Goal: Task Accomplishment & Management: Use online tool/utility

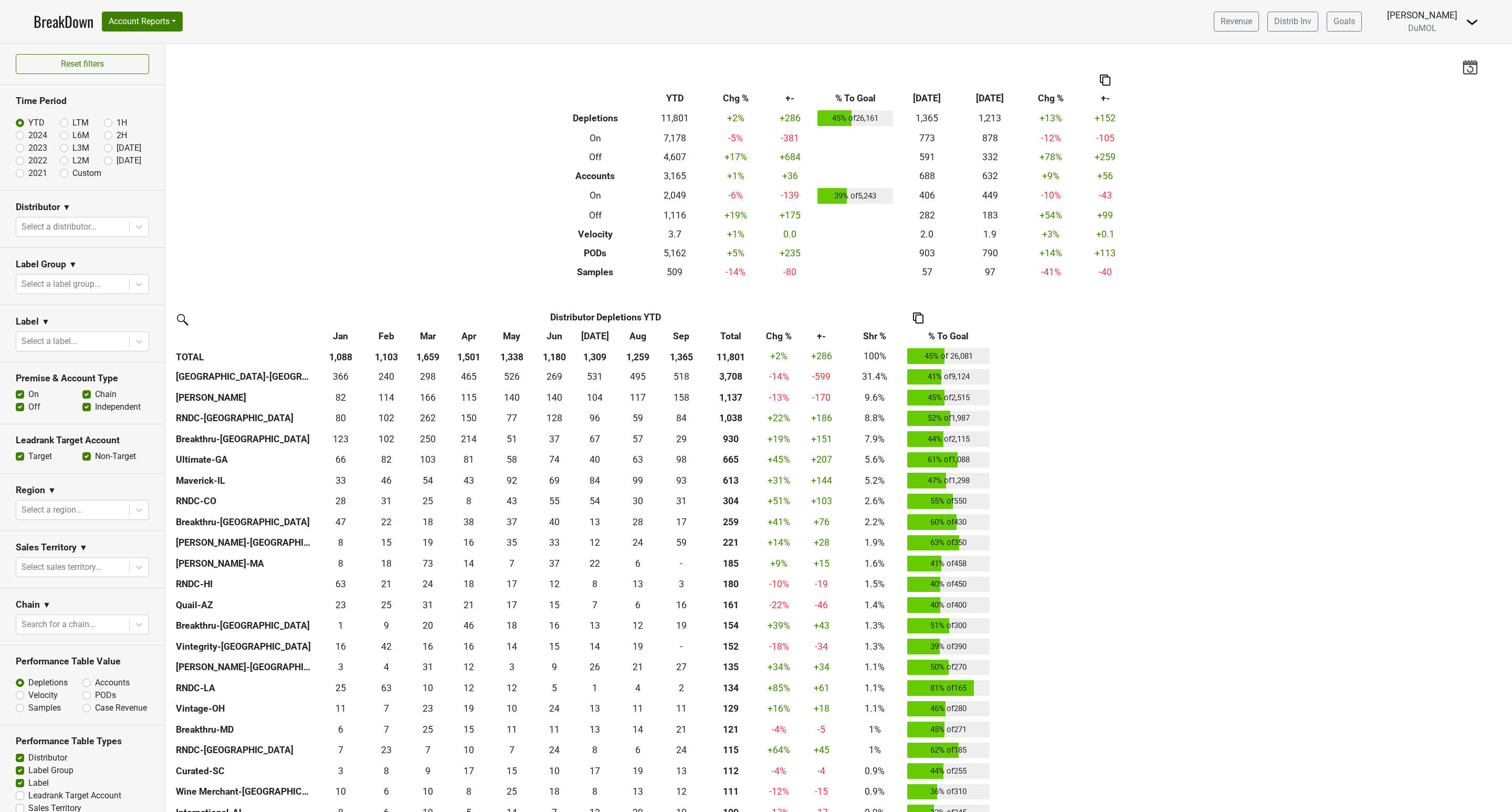
click at [16, 143] on input "2023" at bounding box center [36, 147] width 42 height 10
radio input "true"
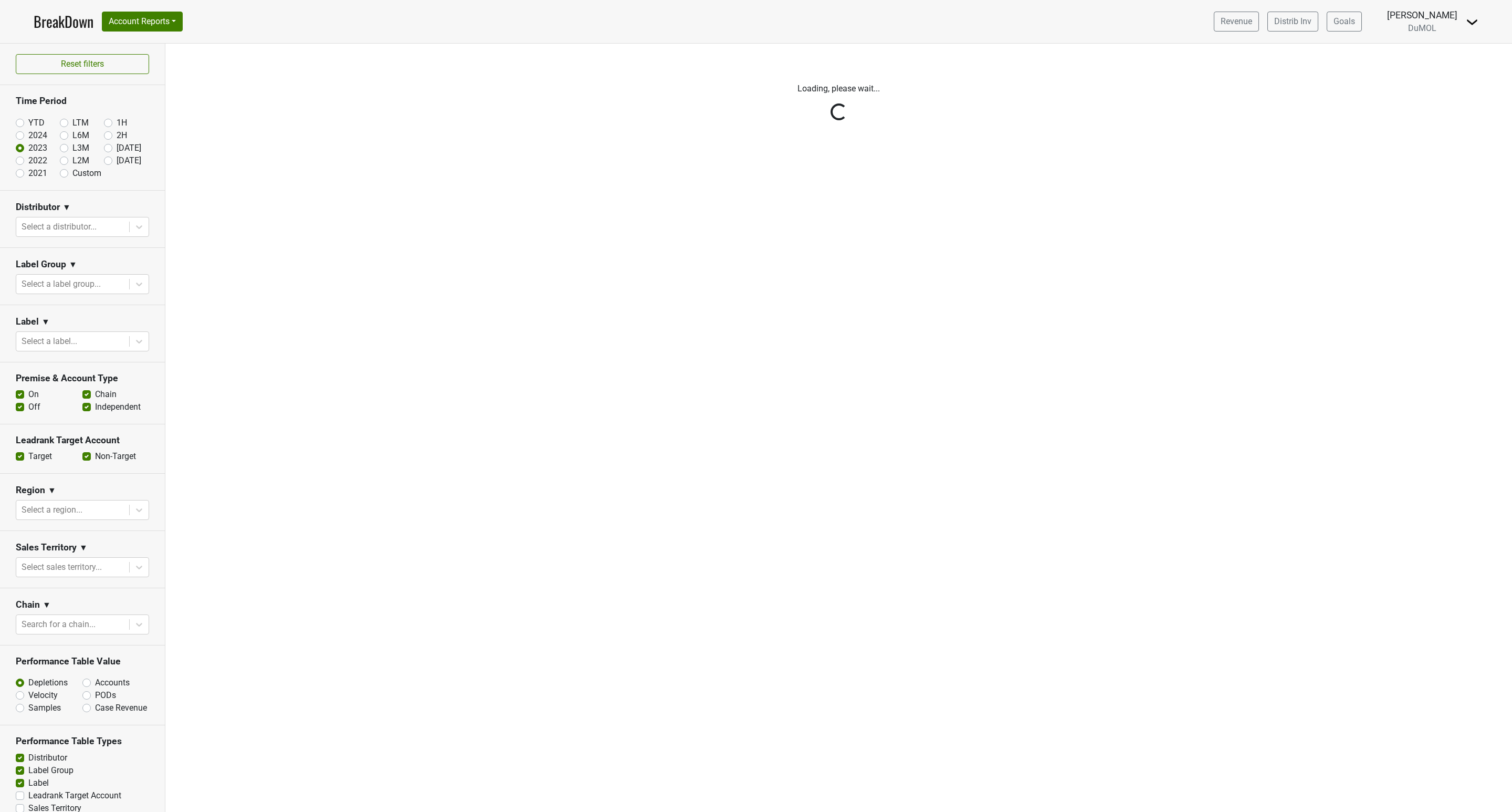
click at [16, 140] on div "Reset filters Time Period YTD LTM 1H 2024 L6M 2H 2023 L3M Sep '25 2022 L2M Oct …" at bounding box center [82, 428] width 166 height 768
click at [21, 136] on div "Reset filters Time Period YTD LTM 1H 2024 L6M 2H 2023 L3M Sep '25 2022 L2M Oct …" at bounding box center [82, 428] width 166 height 768
click at [22, 131] on div "Reset filters Time Period YTD LTM 1H 2024 L6M 2H 2023 L3M Sep '25 2022 L2M Oct …" at bounding box center [82, 428] width 166 height 768
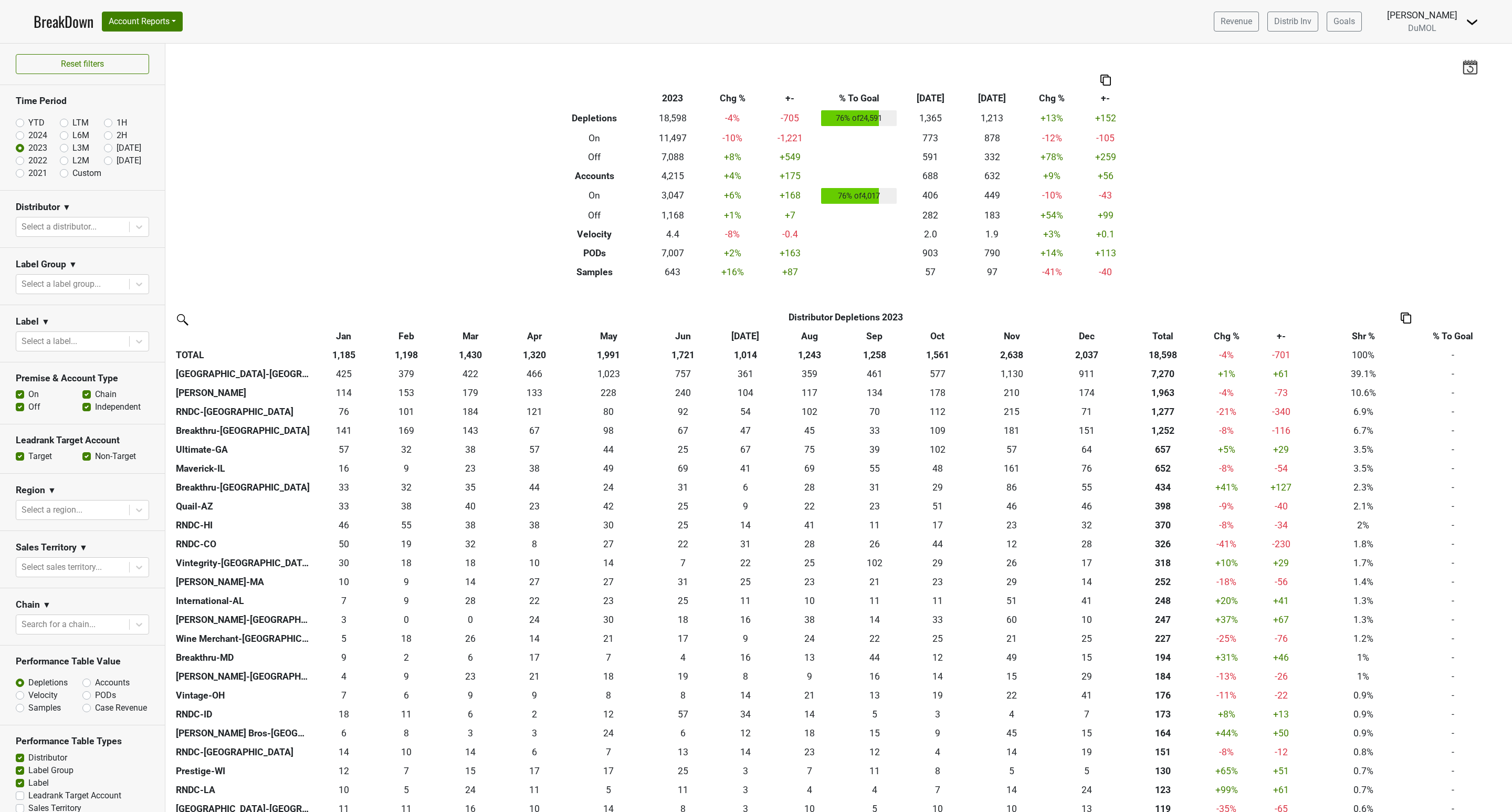
click at [28, 135] on label "2024" at bounding box center [37, 135] width 19 height 12
click at [23, 135] on input "2024" at bounding box center [36, 134] width 42 height 10
radio input "true"
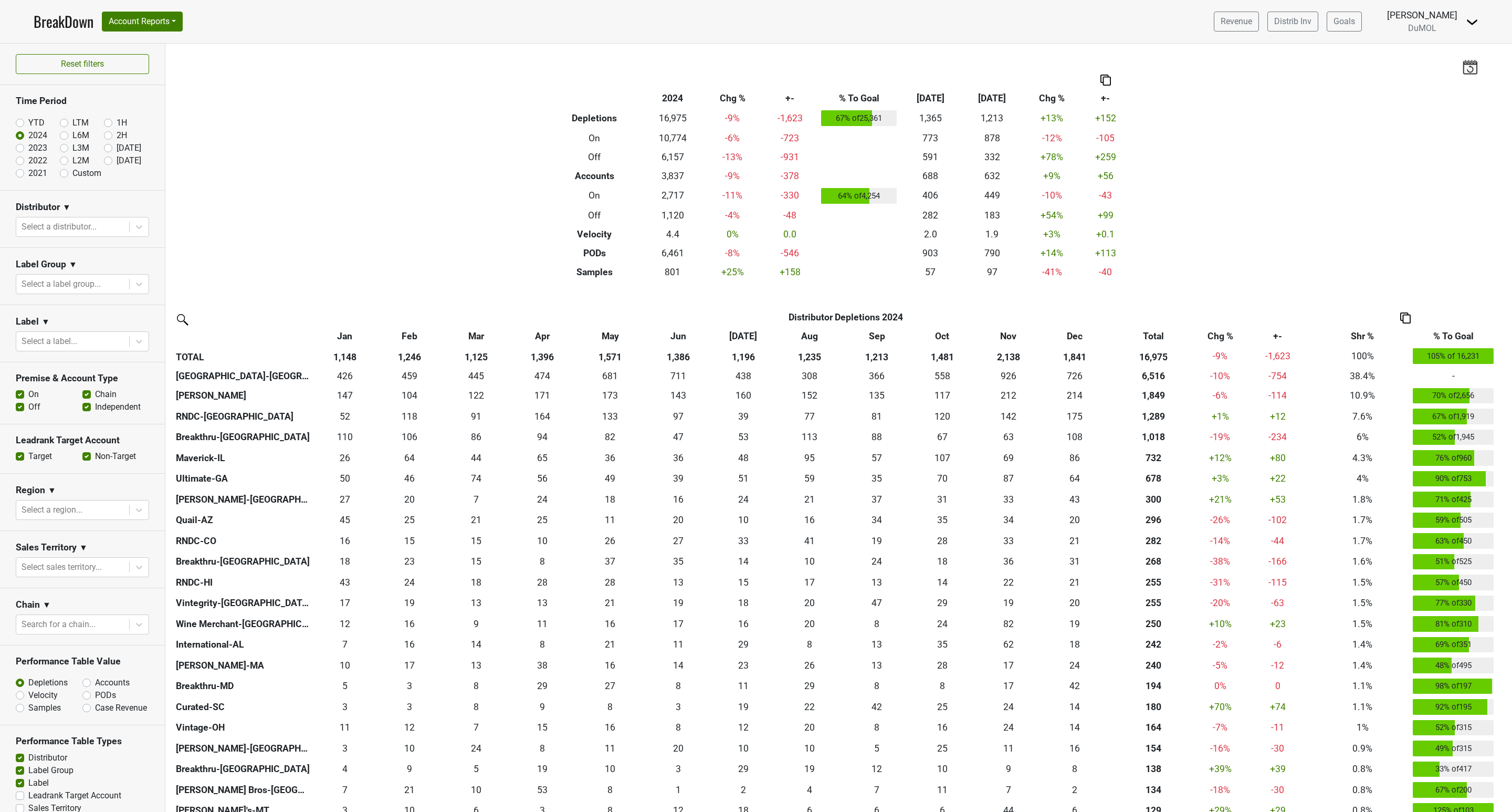
click at [72, 173] on label "Custom" at bounding box center [86, 172] width 29 height 12
click at [60, 173] on input "Custom" at bounding box center [80, 171] width 42 height 10
radio input "true"
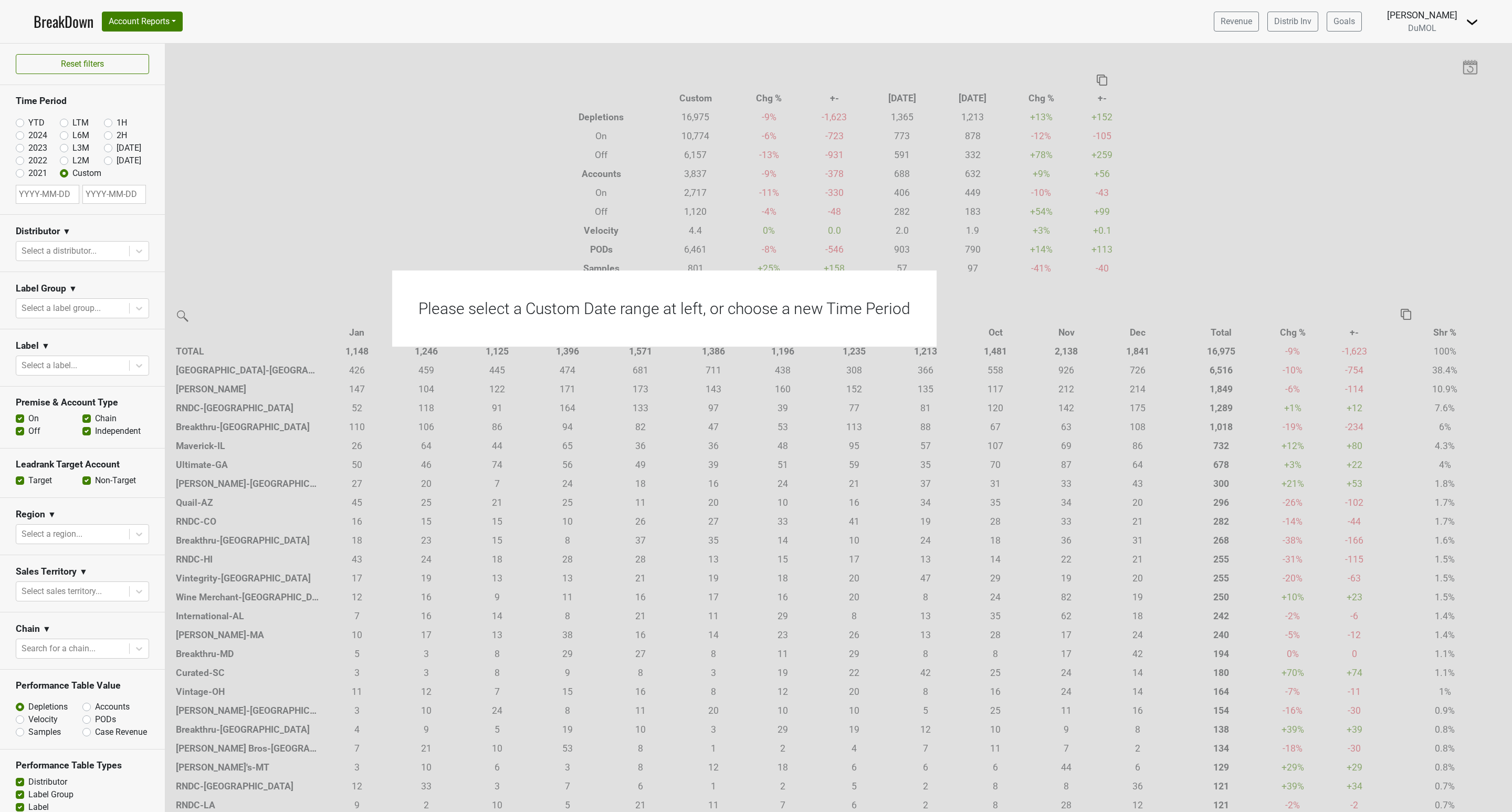
select select "9"
select select "2025"
click at [48, 198] on input "text" at bounding box center [48, 195] width 64 height 19
click at [79, 260] on div "1" at bounding box center [79, 263] width 14 height 14
type input "[DATE]"
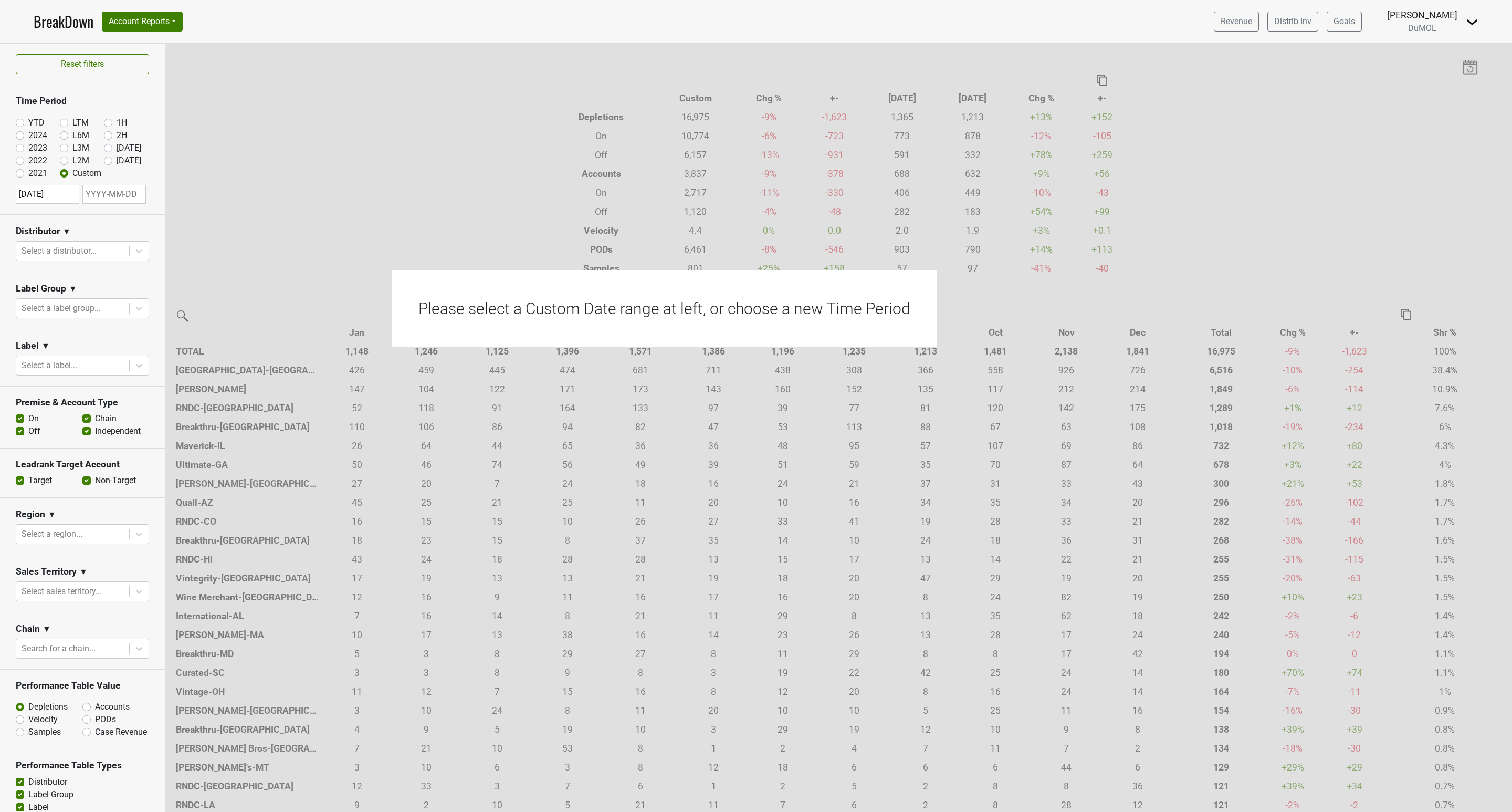
click at [58, 196] on input "[DATE]" at bounding box center [48, 195] width 64 height 19
select select "9"
click at [122, 225] on select "1900 1901 1902 1903 1904 1905 1906 1907 1908 1909 1910 1911 1912 1913 1914 1915…" at bounding box center [109, 229] width 27 height 10
select select "2024"
click at [96, 225] on select "1900 1901 1902 1903 1904 1905 1906 1907 1908 1909 1910 1911 1912 1913 1914 1915…" at bounding box center [109, 229] width 27 height 10
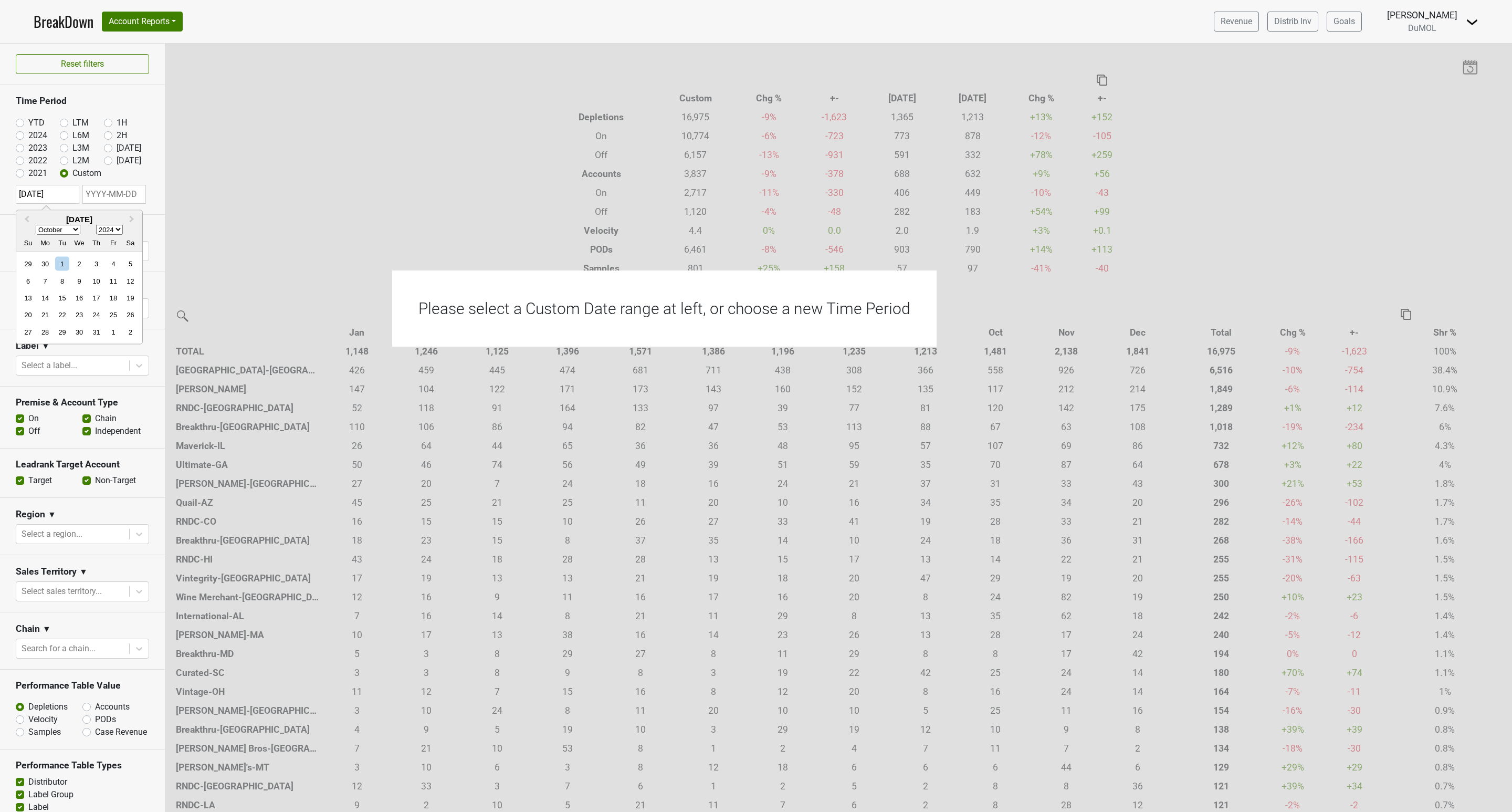
click at [109, 193] on input "text" at bounding box center [114, 195] width 64 height 19
select select "9"
click at [109, 195] on input "text" at bounding box center [114, 195] width 64 height 19
click at [110, 195] on input "text" at bounding box center [114, 195] width 64 height 19
click at [117, 223] on h2 "[DATE]" at bounding box center [73, 220] width 126 height 9
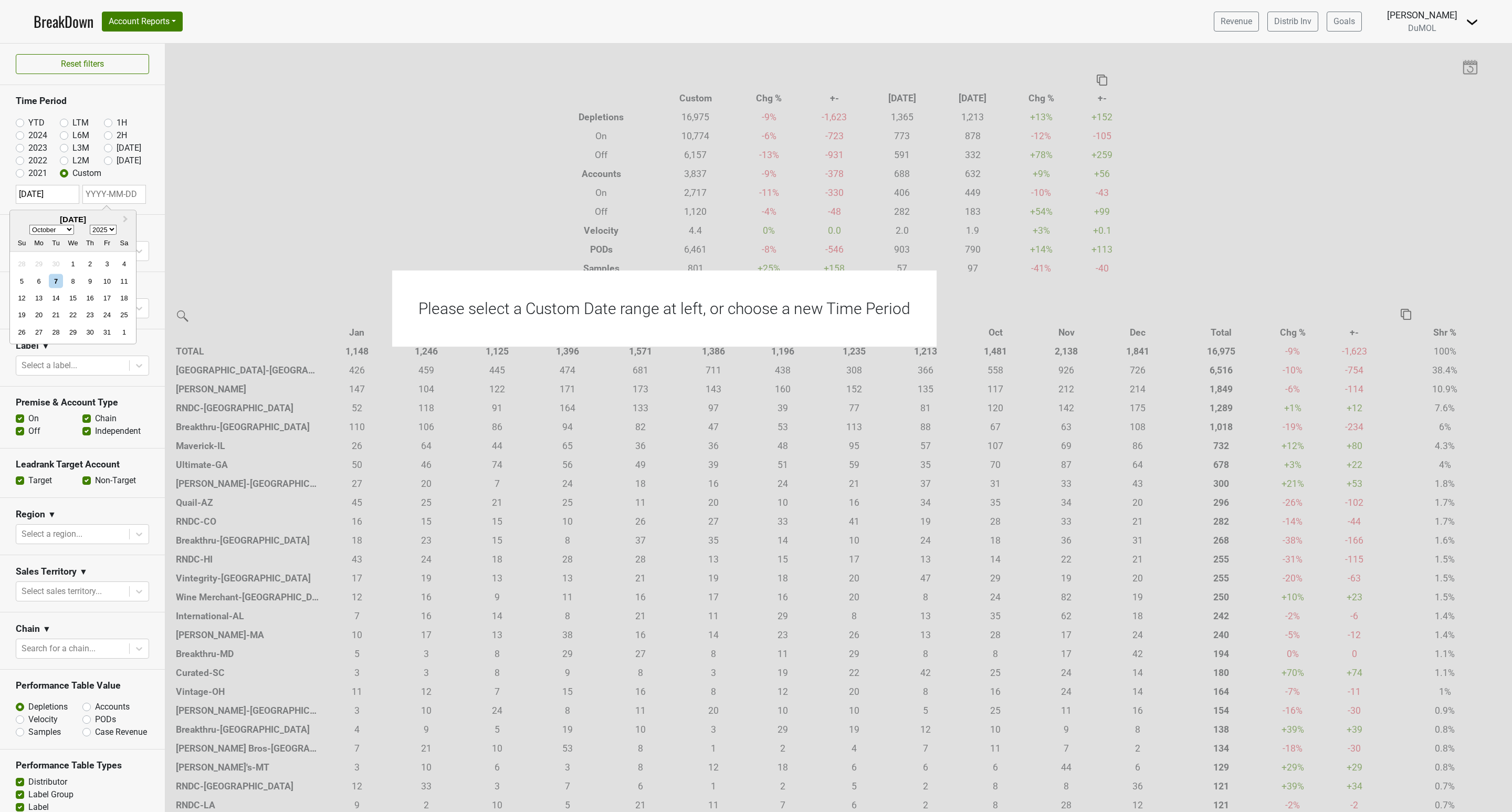
click at [112, 228] on select "2025 2026 2027 2028 2029 2030 2031 2032 2033 2034 2035 2036 2037 2038 2039 2040…" at bounding box center [103, 229] width 27 height 10
click at [90, 225] on select "2025 2026 2027 2028 2029 2030 2031 2032 2033 2034 2035 2036 2037 2038 2039 2040…" at bounding box center [103, 229] width 27 height 10
click at [112, 234] on div "Su Mo Tu We Th Fr Sa" at bounding box center [73, 242] width 126 height 17
click at [113, 228] on select "2025 2026 2027 2028 2029 2030 2031 2032 2033 2034 2035 2036 2037 2038 2039 2040…" at bounding box center [103, 229] width 27 height 10
click at [115, 227] on select "2025 2026 2027 2028 2029 2030 2031 2032 2033 2034 2035 2036 2037 2038 2039 2040…" at bounding box center [103, 229] width 27 height 10
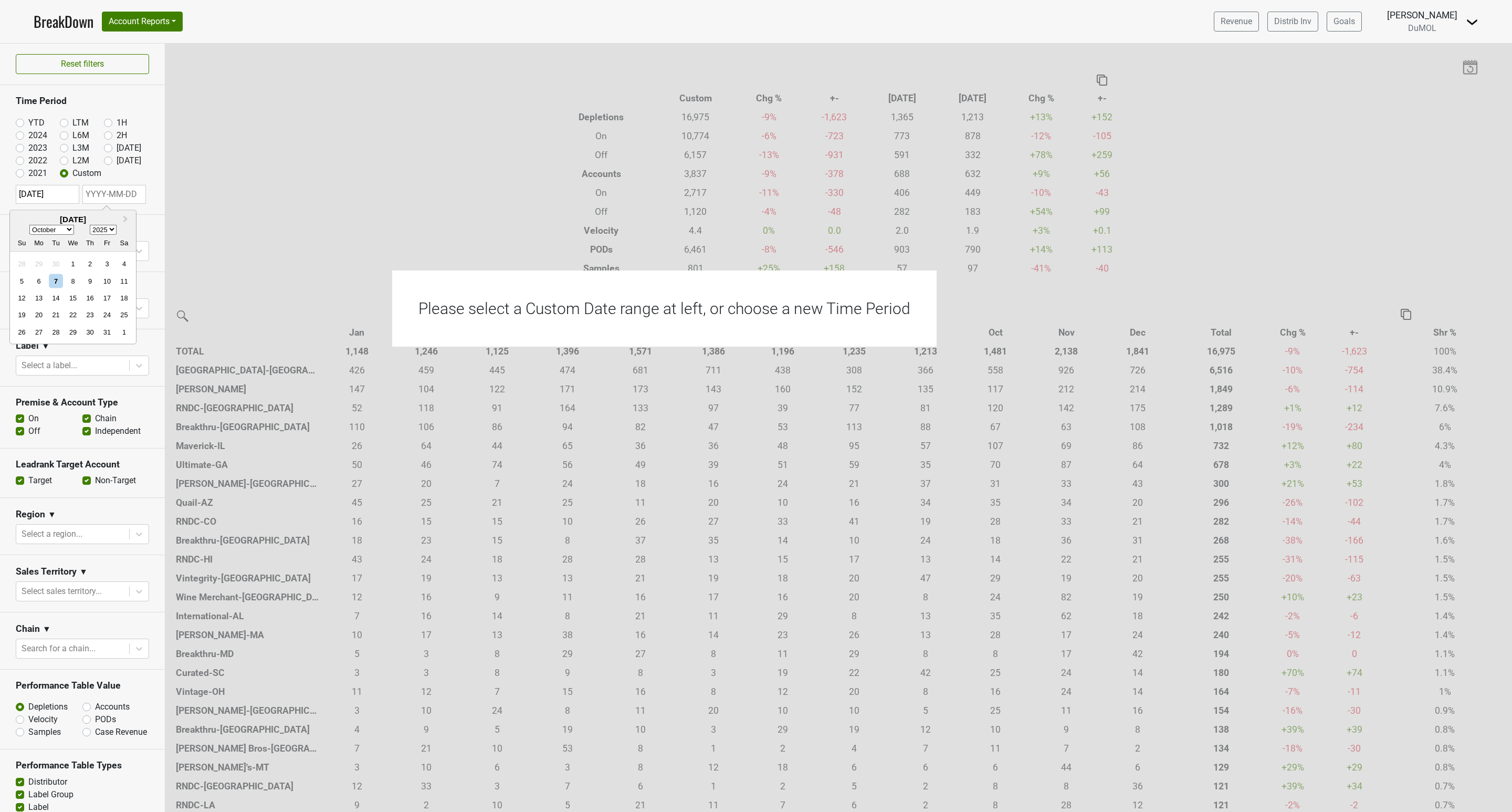
click at [65, 230] on select "January February March April May June July August September October November De…" at bounding box center [51, 229] width 45 height 10
select select "9"
click at [22, 195] on input "[DATE]" at bounding box center [48, 195] width 64 height 19
click at [120, 230] on select "1900 1901 1902 1903 1904 1905 1906 1907 1908 1909 1910 1911 1912 1913 1914 1915…" at bounding box center [109, 229] width 27 height 10
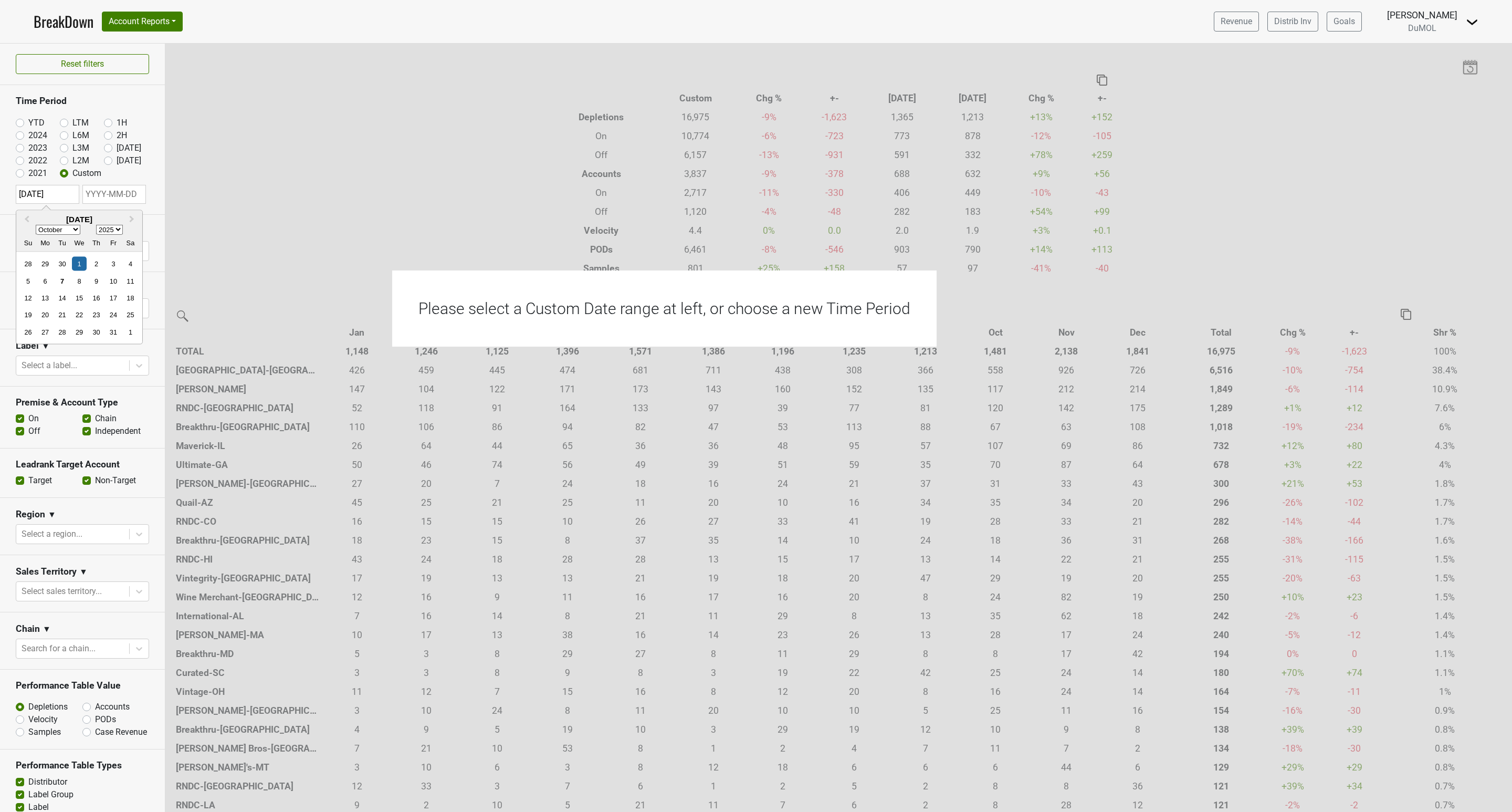
select select "2024"
click at [96, 225] on select "1900 1901 1902 1903 1904 1905 1906 1907 1908 1909 1910 1911 1912 1913 1914 1915…" at bounding box center [109, 229] width 27 height 10
click at [65, 263] on div "1" at bounding box center [62, 263] width 14 height 14
type input "[DATE]"
select select "9"
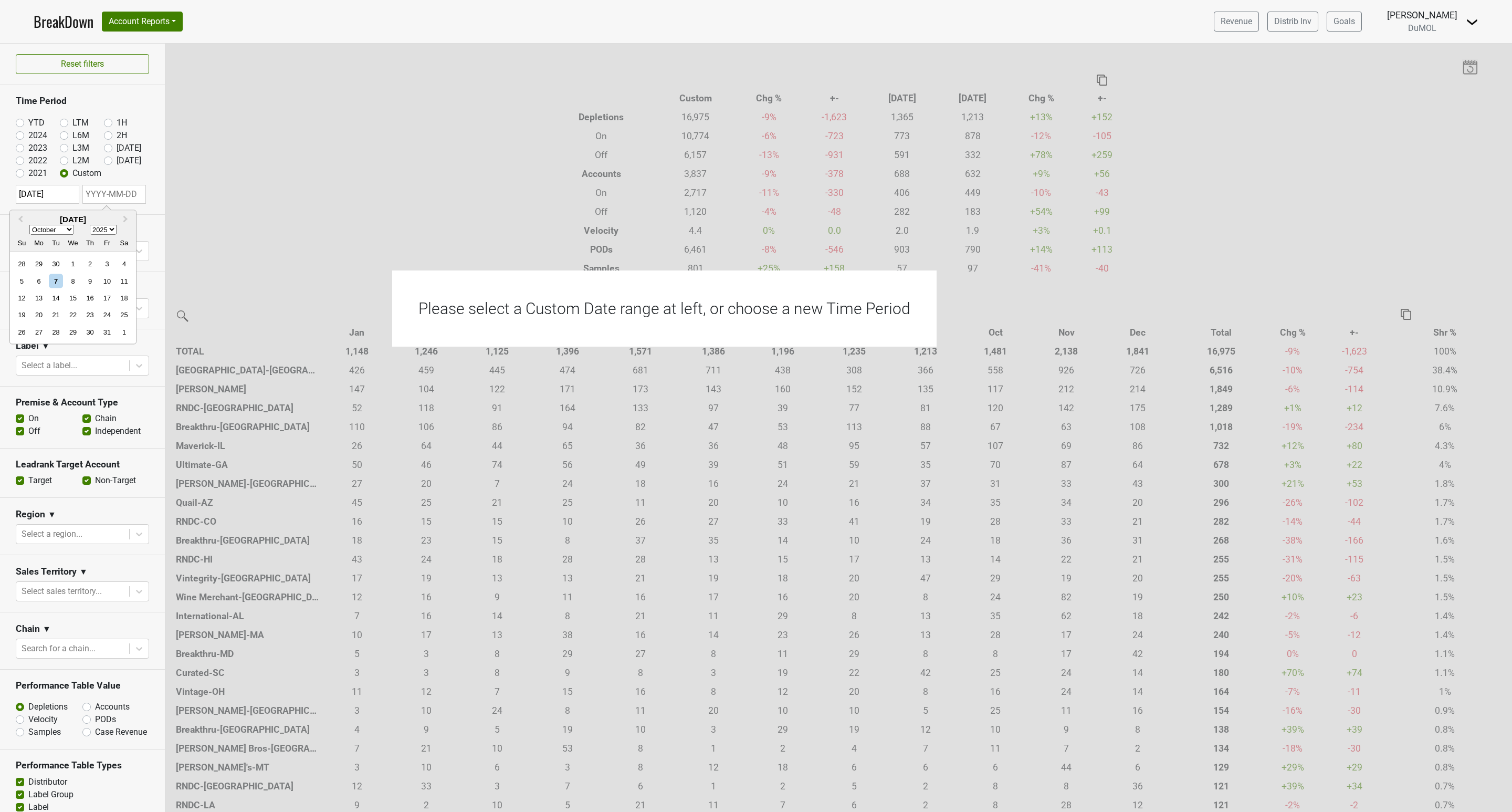
click at [120, 193] on input "text" at bounding box center [114, 195] width 64 height 19
click at [115, 227] on select "2024 2025 2026 2027 2028 2029 2030 2031 2032 2033 2034 2035 2036 2037 2038 2039…" at bounding box center [103, 229] width 27 height 10
select select "2024"
click at [90, 225] on select "2024 2025 2026 2027 2028 2029 2030 2031 2032 2033 2034 2035 2036 2037 2038 2039…" at bounding box center [103, 229] width 27 height 10
click at [65, 225] on select "January February March April May June July August September October November De…" at bounding box center [51, 229] width 45 height 10
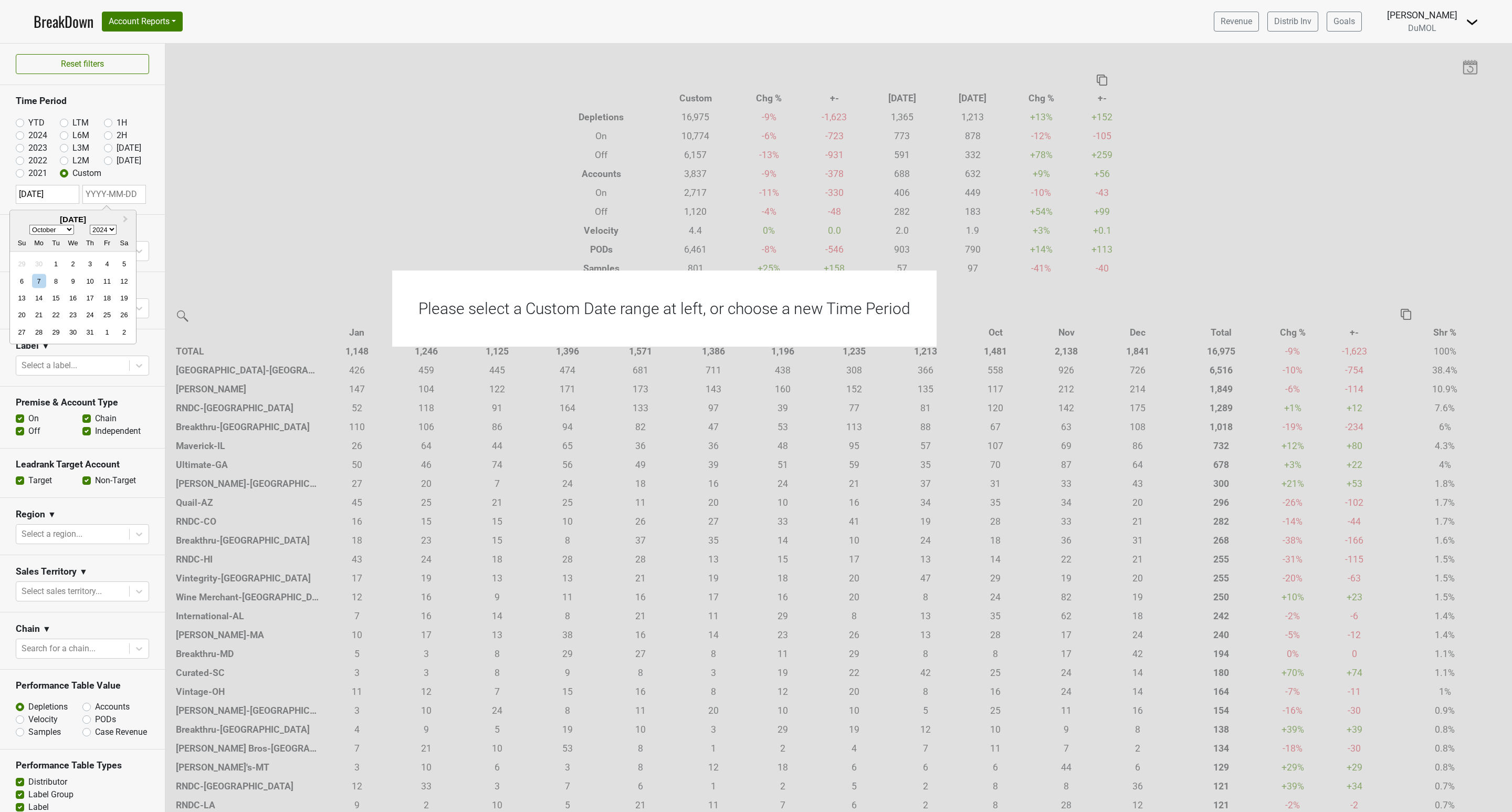
select select "11"
click at [29, 225] on select "January February March April May June July August September October November De…" at bounding box center [51, 229] width 45 height 10
click at [55, 331] on div "31" at bounding box center [55, 331] width 14 height 14
type input "[DATE]"
